Goal: Task Accomplishment & Management: Use online tool/utility

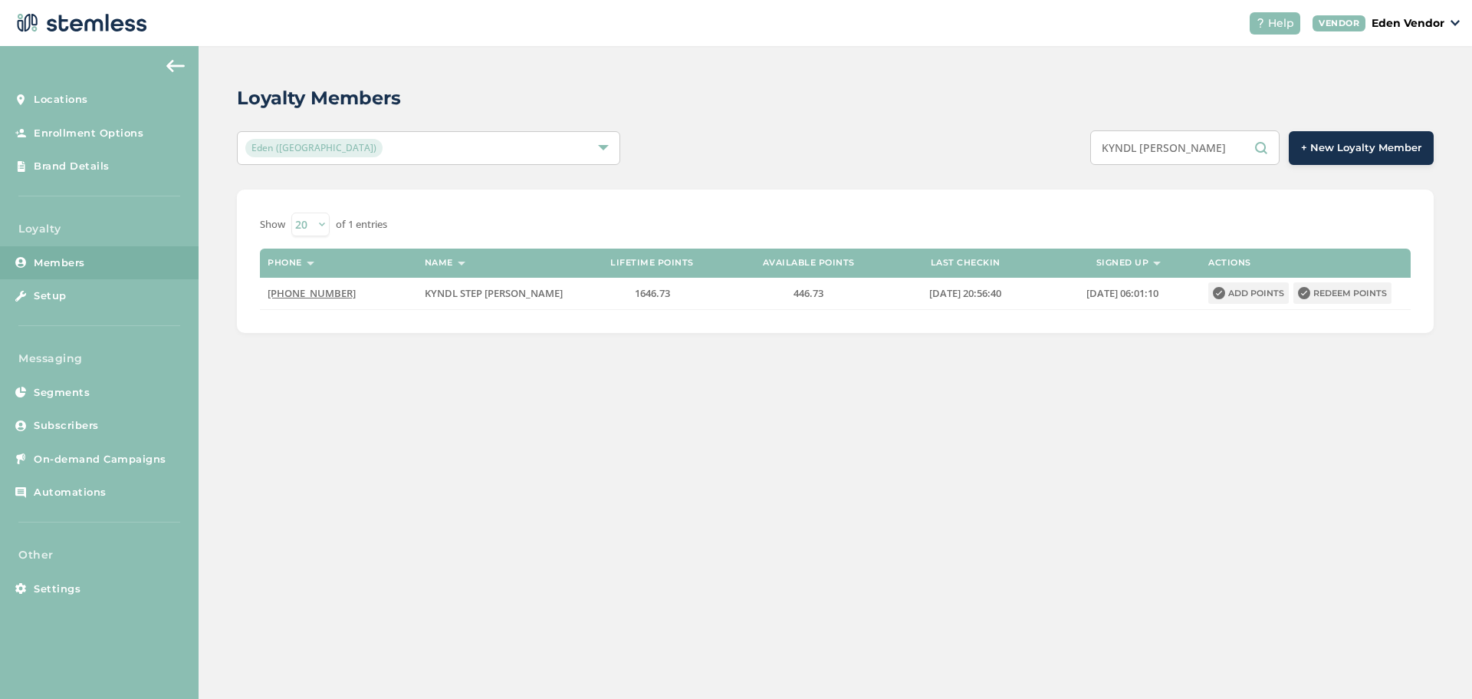
click at [1202, 140] on input "KYNDL [PERSON_NAME]" at bounding box center [1184, 147] width 189 height 35
paste input "[PERSON_NAME] [PERSON_NAME]"
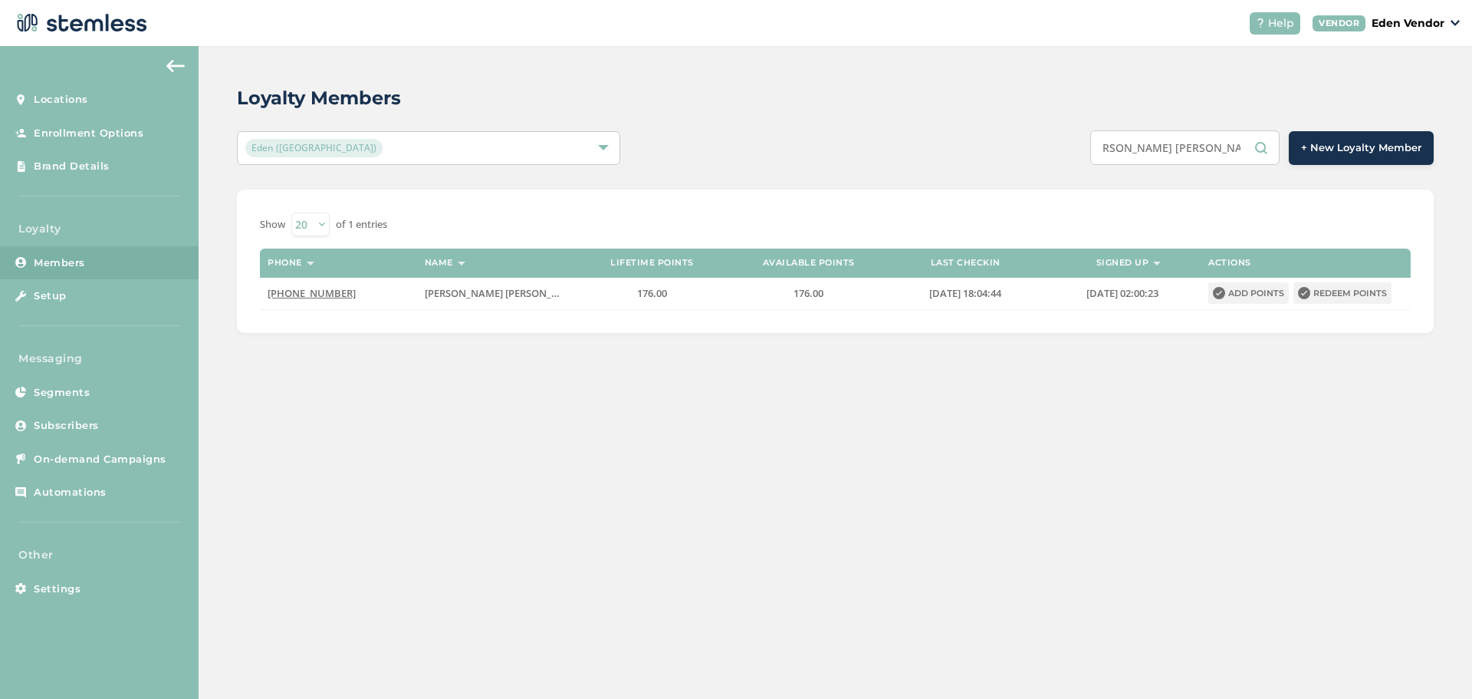
type input "[PERSON_NAME] [PERSON_NAME]"
click at [1350, 290] on button "Redeem points" at bounding box center [1343, 292] width 98 height 21
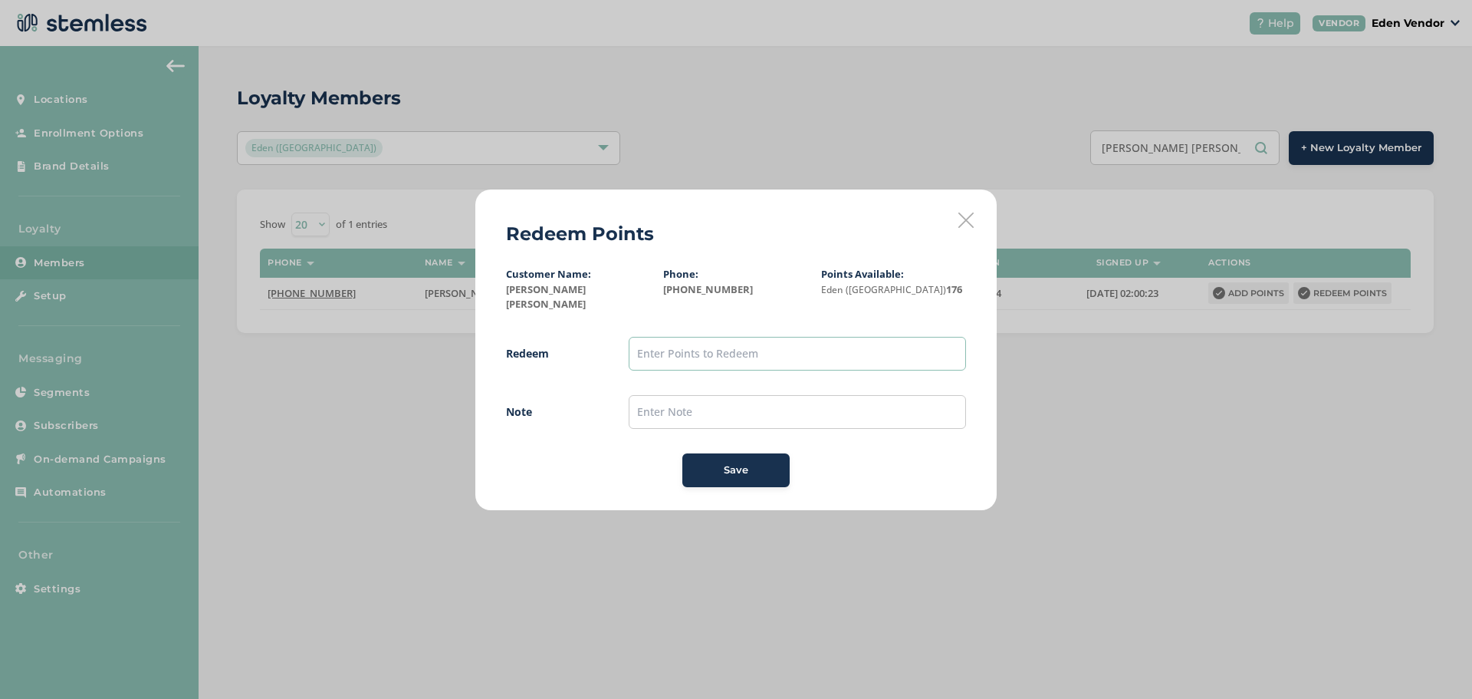
click at [715, 337] on input "text" at bounding box center [797, 354] width 337 height 34
type input "100"
click at [666, 404] on input "text" at bounding box center [797, 412] width 337 height 34
type input "2"
type input "[DATE]"
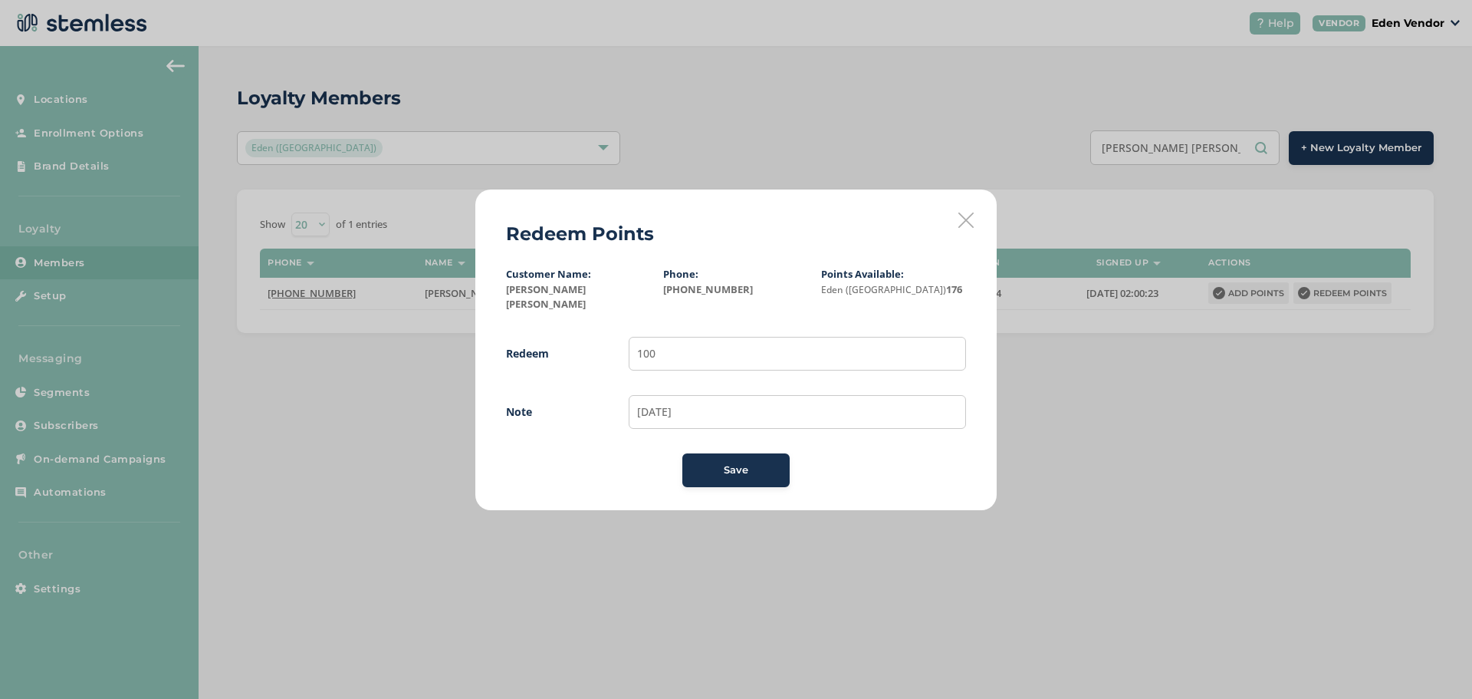
click at [688, 472] on button "Save" at bounding box center [735, 470] width 107 height 34
